Goal: Task Accomplishment & Management: Use online tool/utility

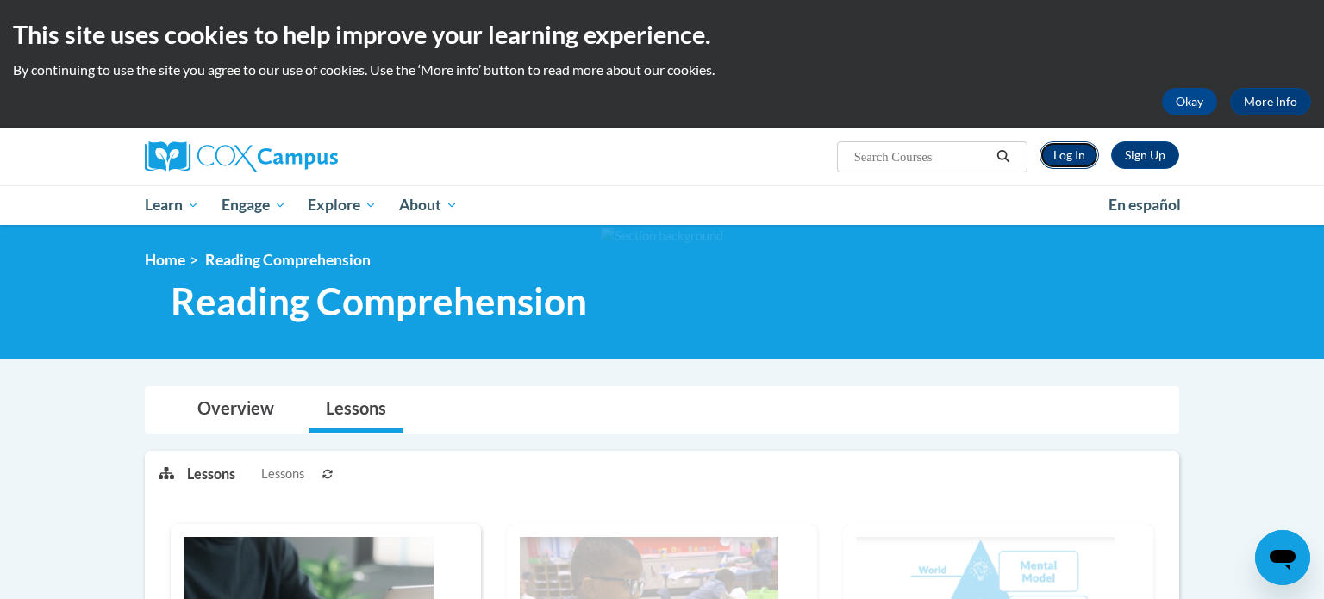
click at [1067, 161] on link "Log In" at bounding box center [1069, 155] width 59 height 28
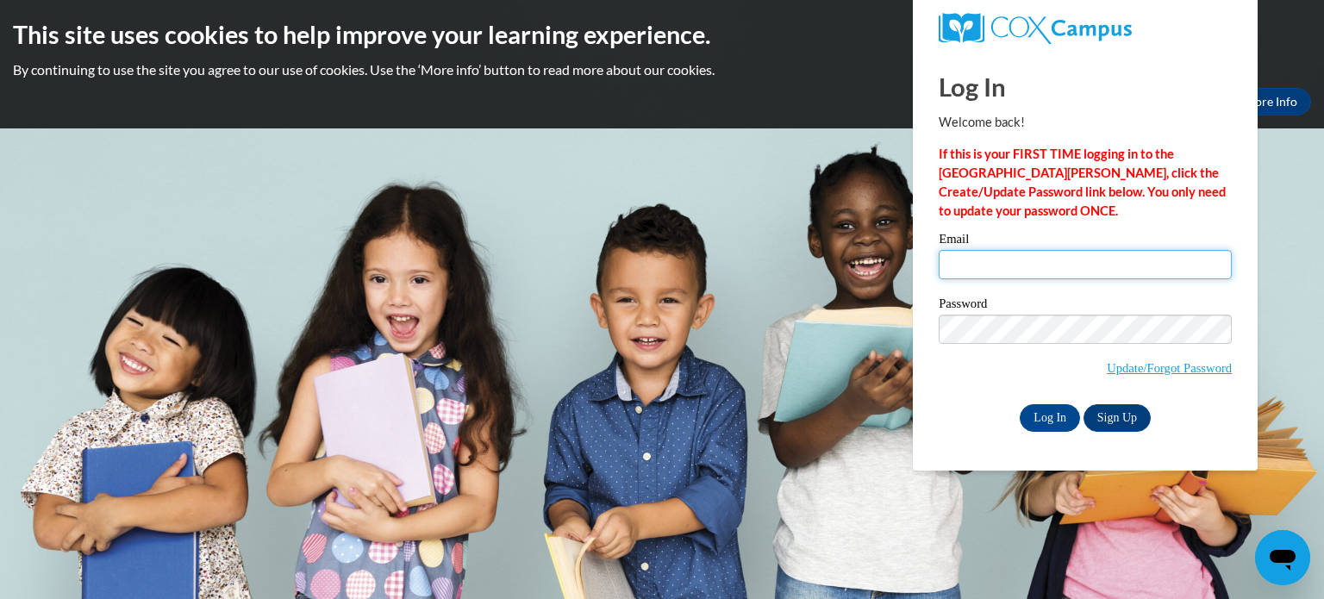
type input "[PERSON_NAME][EMAIL_ADDRESS][DOMAIN_NAME]"
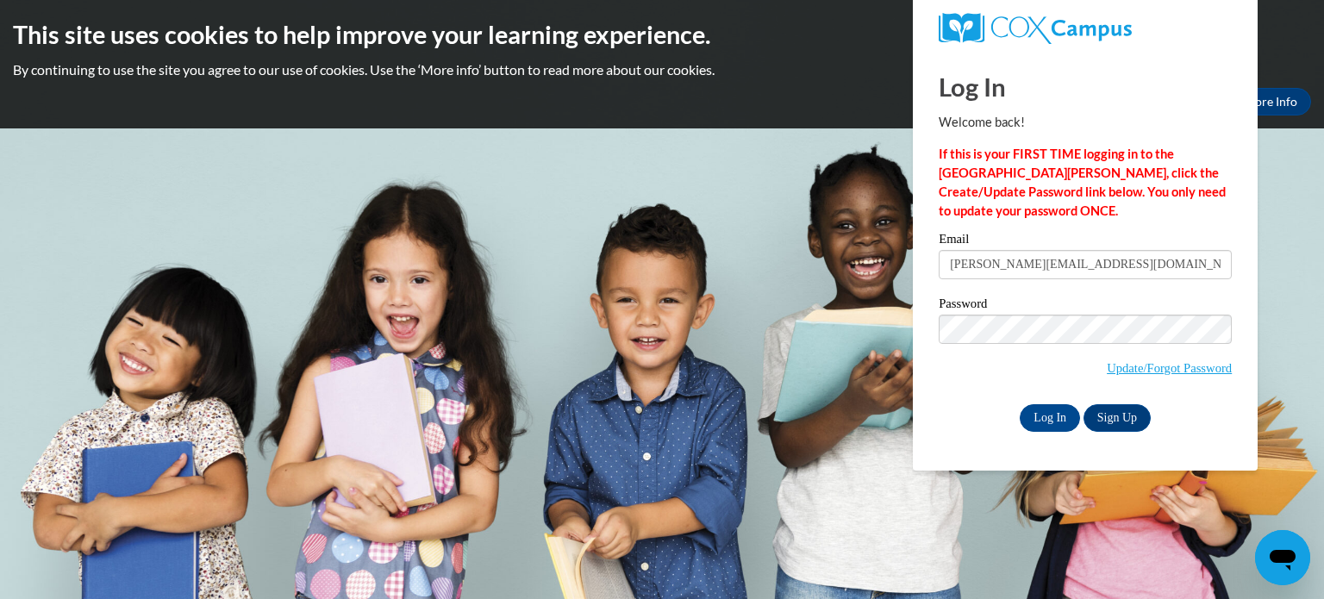
click at [1010, 266] on input "[PERSON_NAME][EMAIL_ADDRESS][DOMAIN_NAME]" at bounding box center [1085, 264] width 293 height 29
click at [1053, 417] on input "Log In" at bounding box center [1050, 418] width 60 height 28
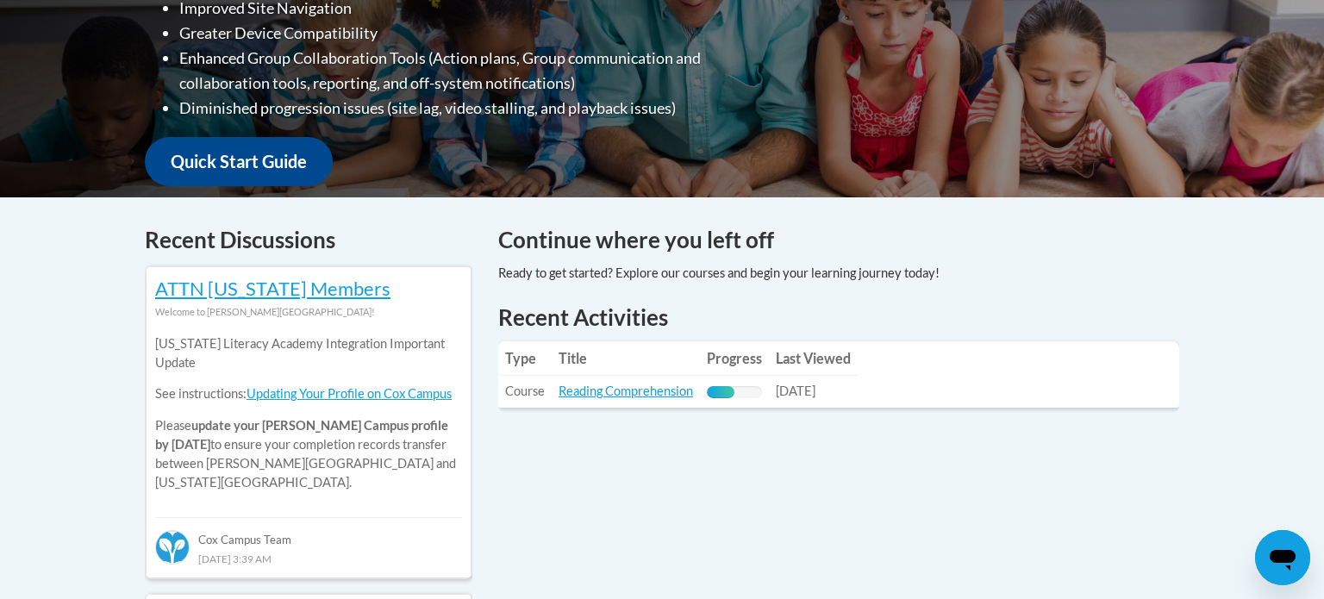
scroll to position [548, 0]
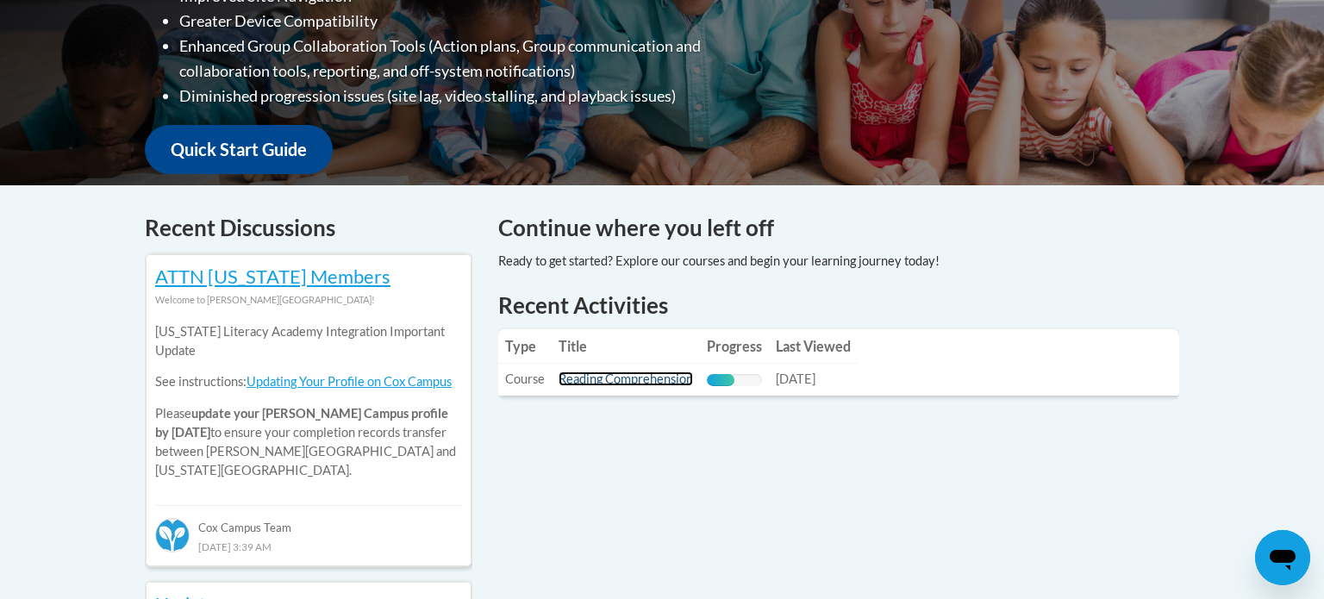
click at [658, 381] on link "Reading Comprehension" at bounding box center [626, 379] width 135 height 15
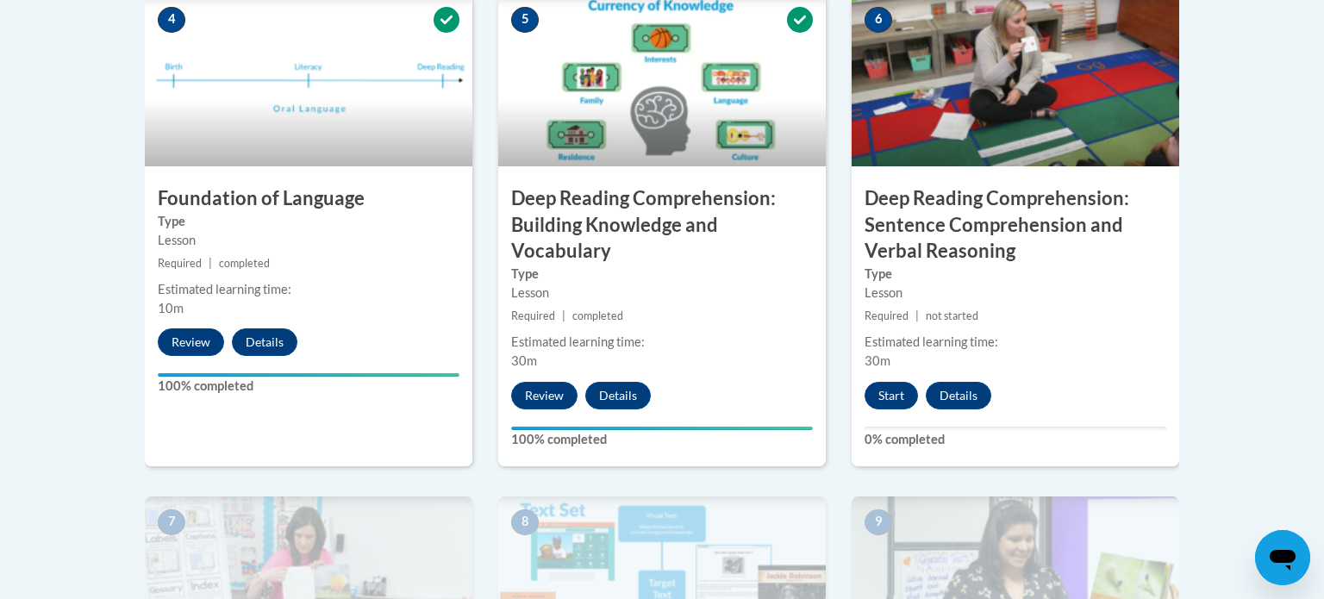
scroll to position [1036, 0]
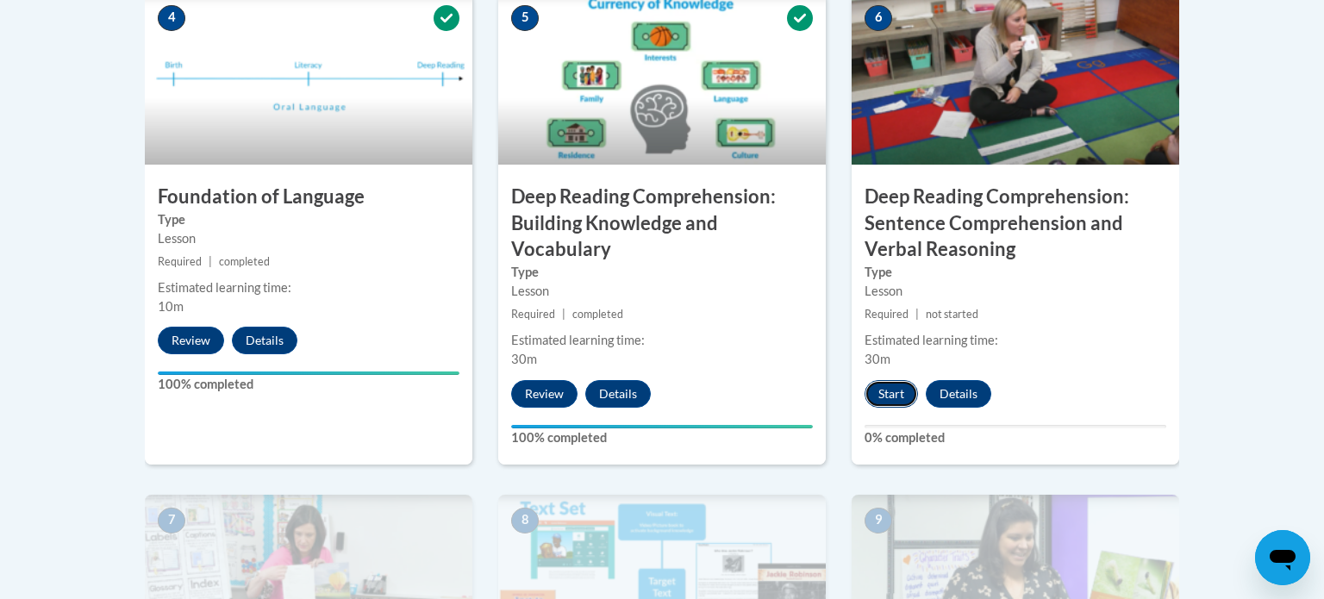
click at [891, 393] on button "Start" at bounding box center [891, 394] width 53 height 28
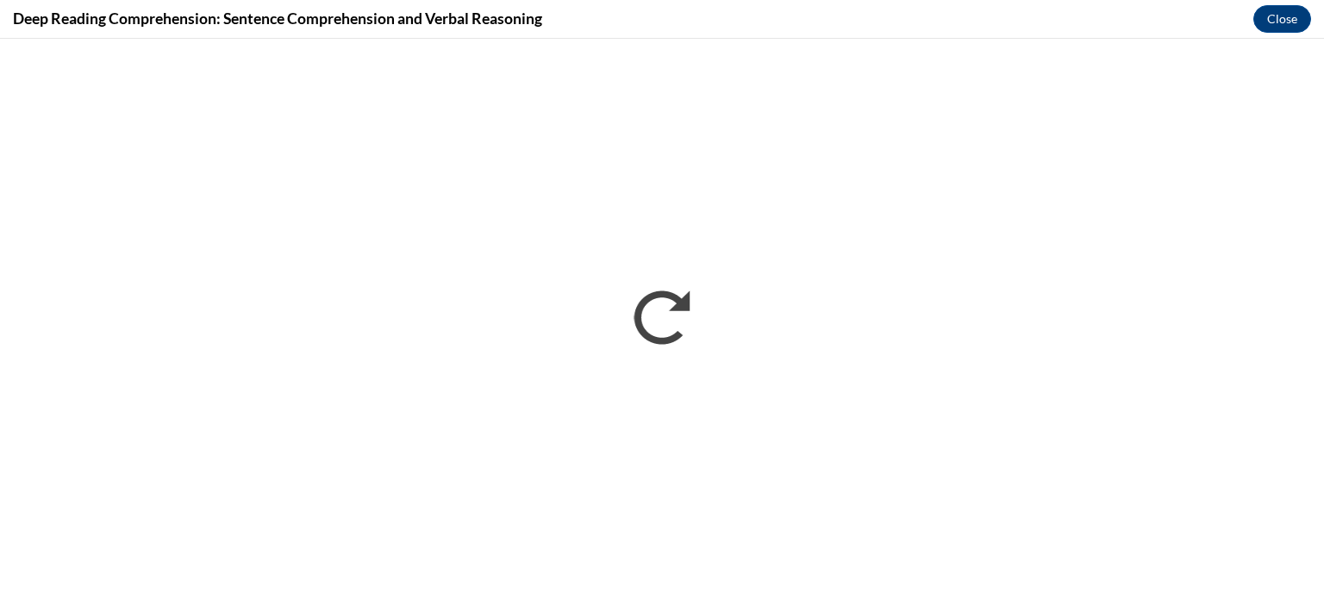
scroll to position [0, 0]
